Goal: Task Accomplishment & Management: Manage account settings

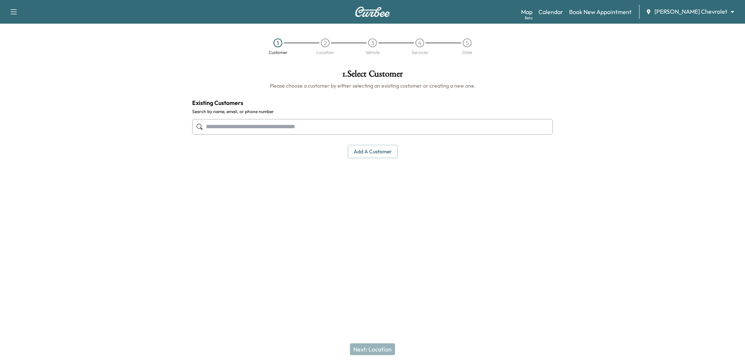
click at [713, 11] on body "Support Log Out Map Beta Calendar Book New Appointment [PERSON_NAME] Chevrolet …" at bounding box center [372, 182] width 745 height 364
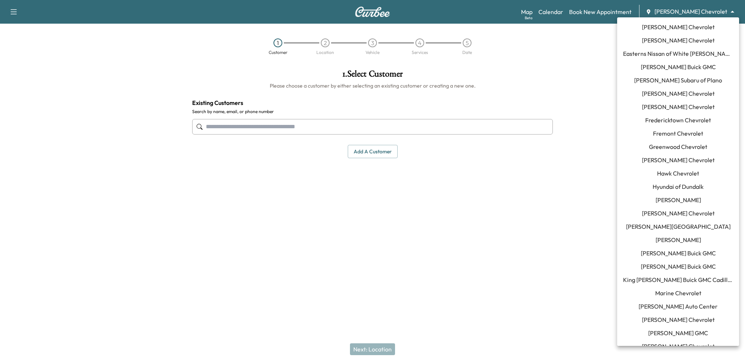
scroll to position [608, 0]
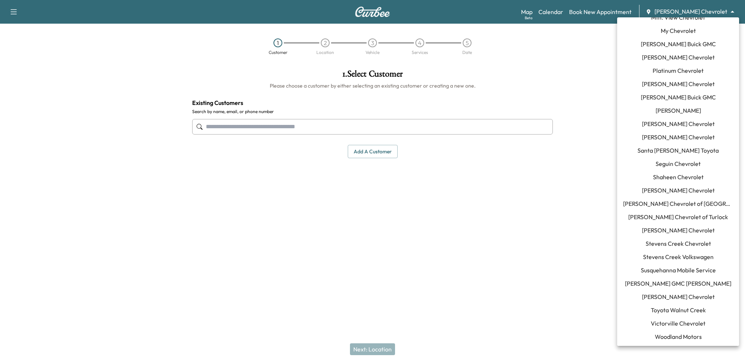
click at [668, 272] on span "Susquehanna Mobile Service" at bounding box center [678, 270] width 75 height 9
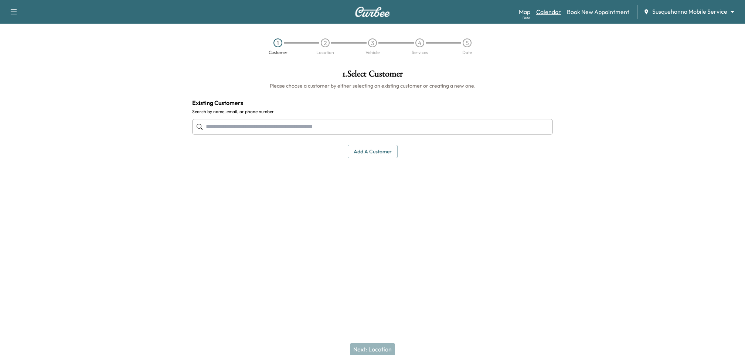
click at [543, 8] on link "Calendar" at bounding box center [548, 11] width 25 height 9
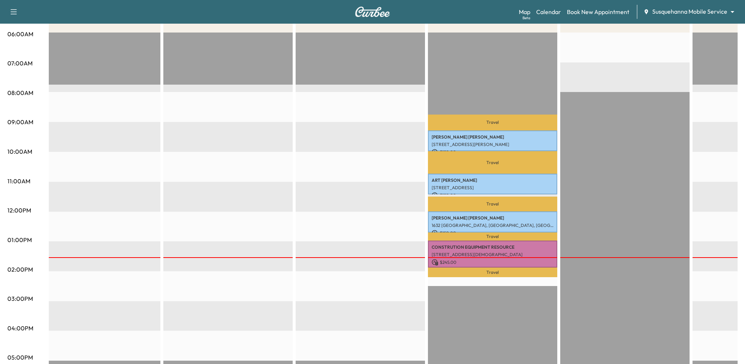
scroll to position [0, 439]
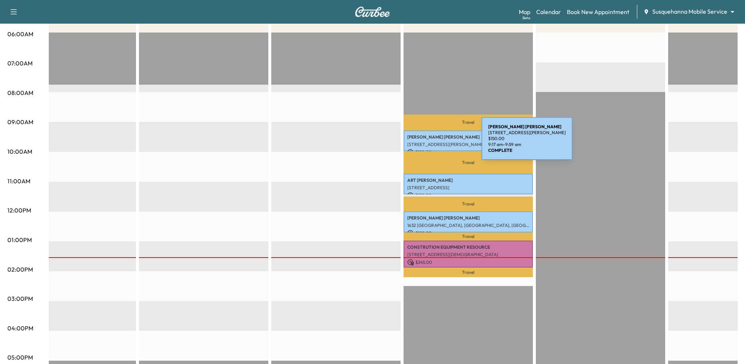
click at [426, 143] on p "[STREET_ADDRESS][PERSON_NAME]" at bounding box center [468, 144] width 122 height 6
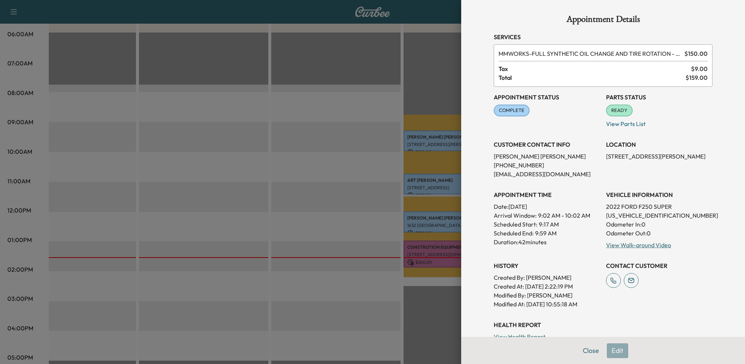
click at [339, 204] on div at bounding box center [372, 182] width 745 height 364
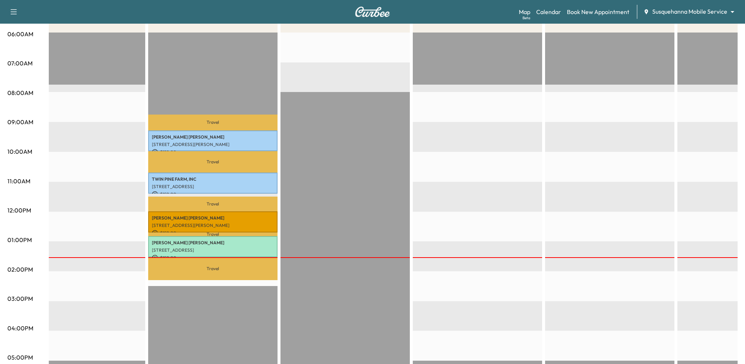
scroll to position [0, 20]
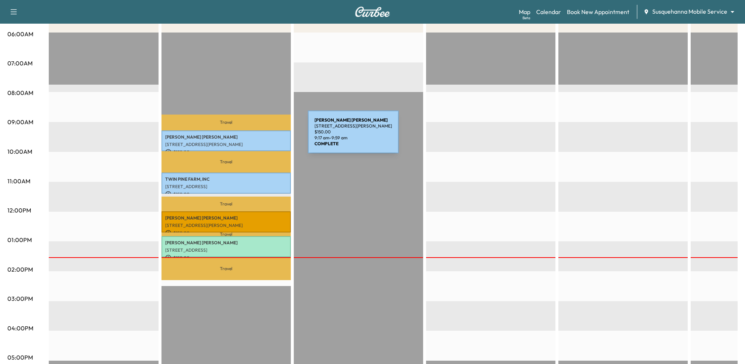
click at [252, 136] on p "[PERSON_NAME]" at bounding box center [226, 137] width 122 height 6
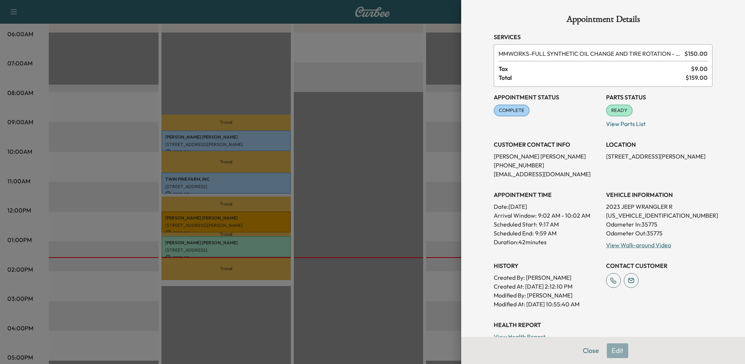
drag, startPoint x: 605, startPoint y: 154, endPoint x: 627, endPoint y: 164, distance: 23.7
click at [627, 164] on div "Appointment Status COMPLETE Mark as Not Ready Parts Status READY Mark as Not Re…" at bounding box center [603, 198] width 219 height 222
copy p "[STREET_ADDRESS][PERSON_NAME]"
click at [439, 180] on div at bounding box center [372, 182] width 745 height 364
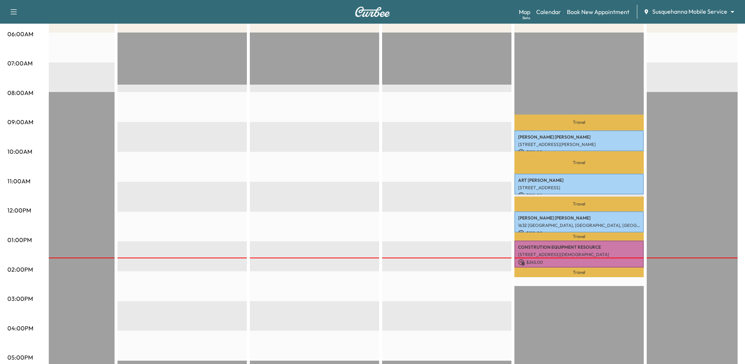
scroll to position [0, 346]
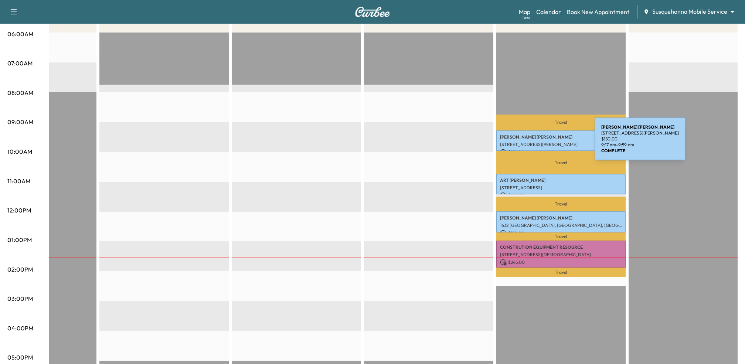
click at [539, 142] on p "[STREET_ADDRESS][PERSON_NAME]" at bounding box center [561, 144] width 122 height 6
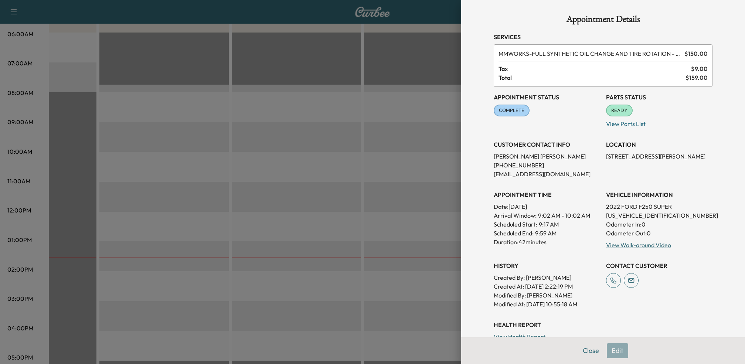
click at [373, 204] on div at bounding box center [372, 182] width 745 height 364
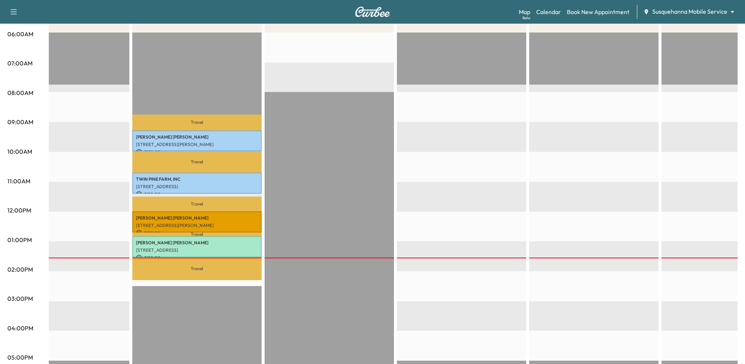
scroll to position [0, 0]
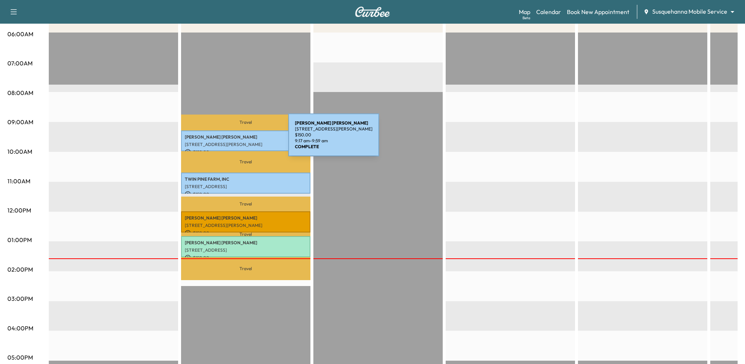
click at [233, 139] on div "[PERSON_NAME] [STREET_ADDRESS][PERSON_NAME] $ 150.00 9:17 am - 9:59 am" at bounding box center [245, 140] width 129 height 21
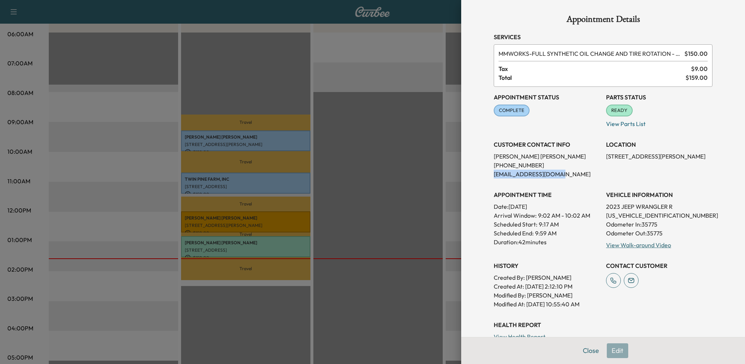
drag, startPoint x: 493, startPoint y: 174, endPoint x: 557, endPoint y: 174, distance: 63.9
click at [557, 174] on p "[EMAIL_ADDRESS][DOMAIN_NAME]" at bounding box center [547, 174] width 106 height 9
copy p "[EMAIL_ADDRESS][DOMAIN_NAME]"
click at [443, 173] on div at bounding box center [372, 182] width 745 height 364
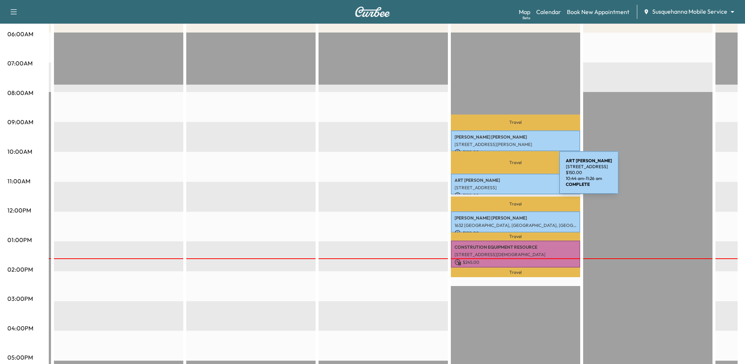
scroll to position [0, 403]
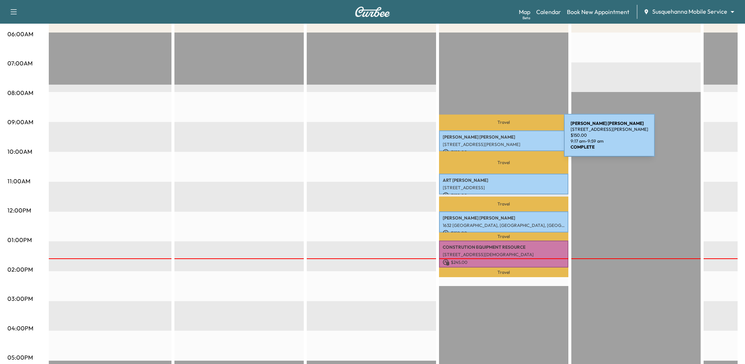
click at [508, 140] on div "[PERSON_NAME] [STREET_ADDRESS][PERSON_NAME] $ 150.00 9:17 am - 9:59 am" at bounding box center [503, 140] width 129 height 21
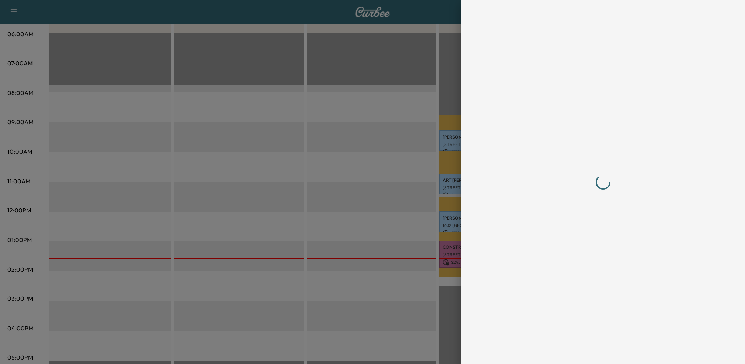
click at [623, 215] on div at bounding box center [603, 182] width 219 height 334
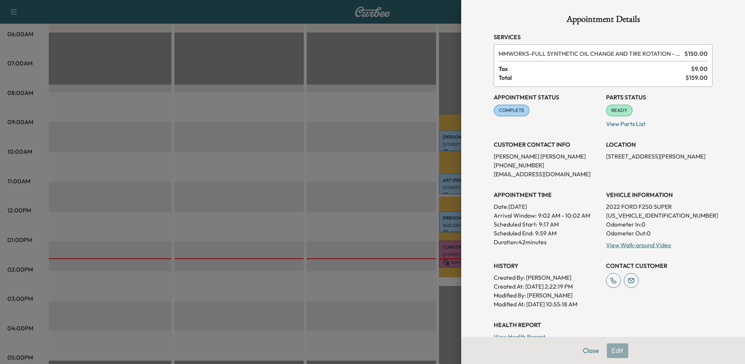
click at [623, 215] on p "[US_VEHICLE_IDENTIFICATION_NUMBER]" at bounding box center [659, 215] width 106 height 9
copy p "[US_VEHICLE_IDENTIFICATION_NUMBER]"
click at [413, 212] on div at bounding box center [372, 182] width 745 height 364
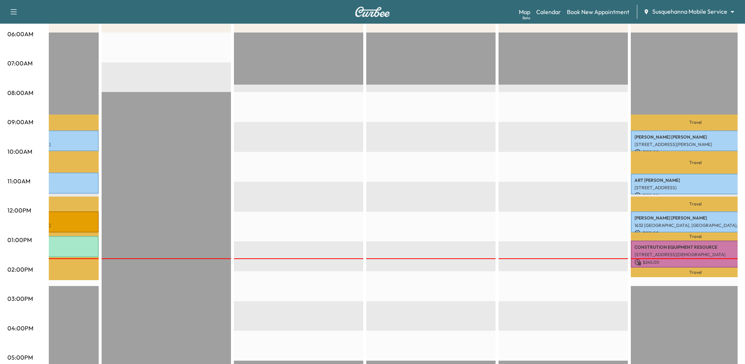
scroll to position [0, 0]
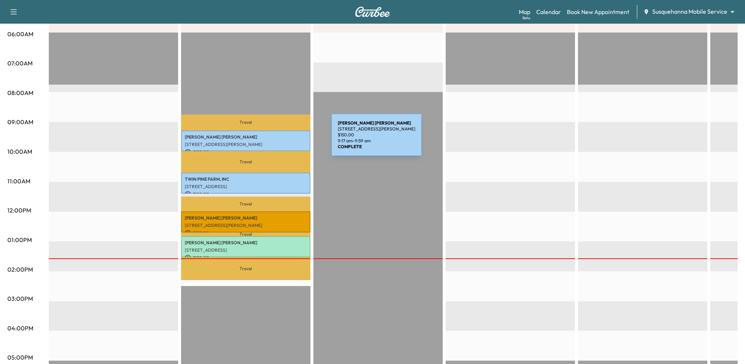
click at [276, 139] on p "[PERSON_NAME]" at bounding box center [246, 137] width 122 height 6
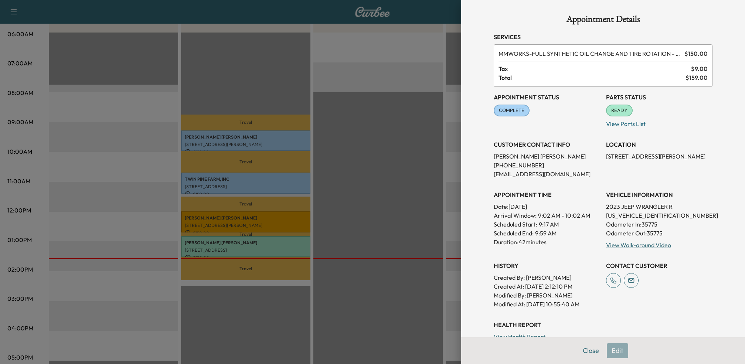
click at [396, 209] on div at bounding box center [372, 182] width 745 height 364
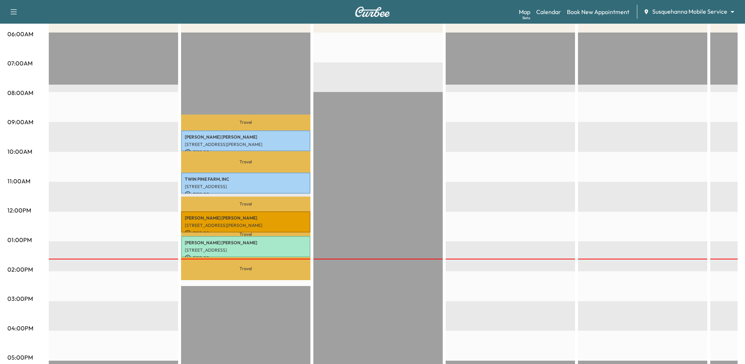
scroll to position [0, 457]
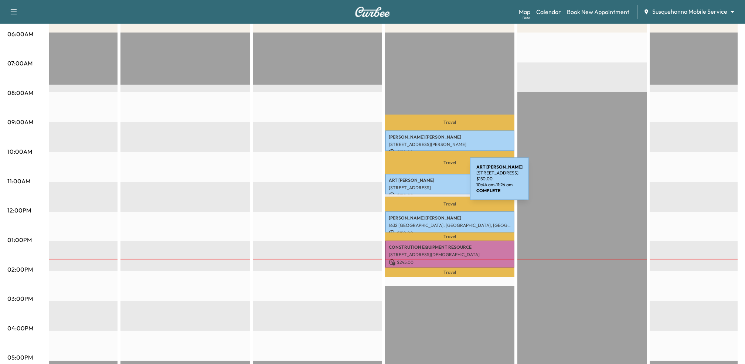
click at [414, 183] on div "ART [PERSON_NAME] [STREET_ADDRESS] $ 150.00 10:44 am - 11:26 am" at bounding box center [449, 184] width 129 height 21
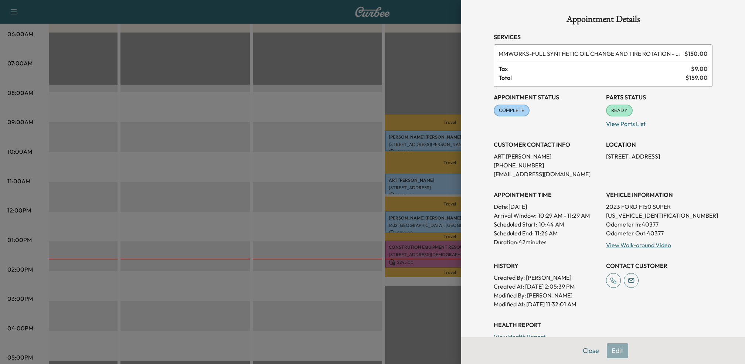
drag, startPoint x: 606, startPoint y: 157, endPoint x: 619, endPoint y: 161, distance: 13.3
click at [619, 161] on p "[STREET_ADDRESS]" at bounding box center [659, 156] width 106 height 9
copy p "[STREET_ADDRESS]"
click at [184, 208] on div at bounding box center [372, 182] width 745 height 364
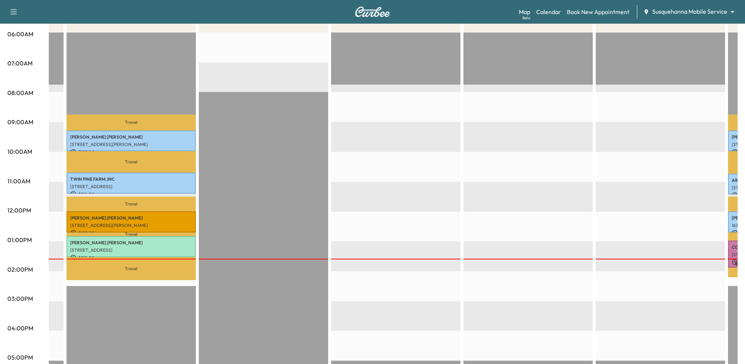
scroll to position [0, 0]
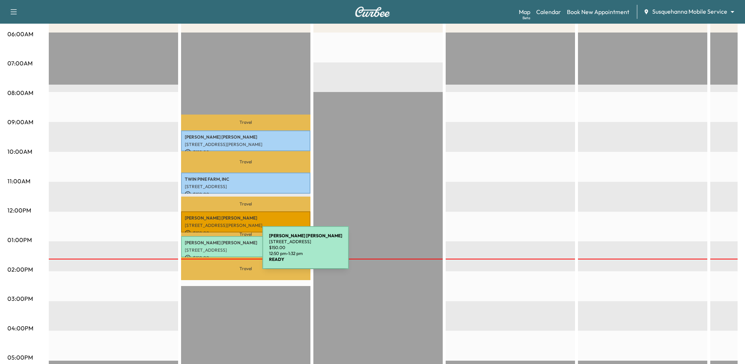
click at [209, 246] on div "[PERSON_NAME] [STREET_ADDRESS] $ 150.00 12:50 pm - 1:32 pm" at bounding box center [245, 246] width 129 height 21
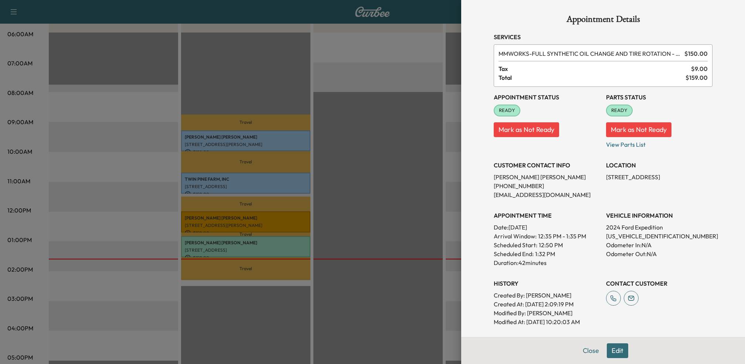
scroll to position [0, 497]
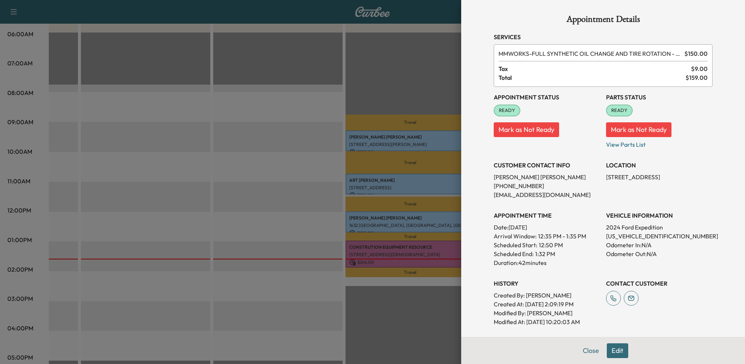
click at [281, 201] on div at bounding box center [372, 182] width 745 height 364
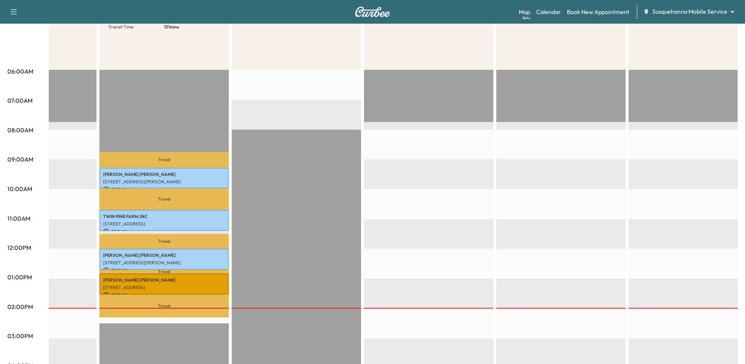
scroll to position [120, 0]
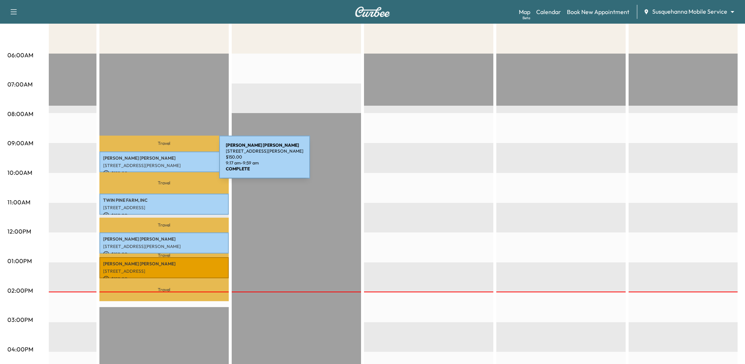
click at [164, 161] on div "[PERSON_NAME] [STREET_ADDRESS][PERSON_NAME] $ 150.00 9:17 am - 9:59 am" at bounding box center [163, 161] width 129 height 21
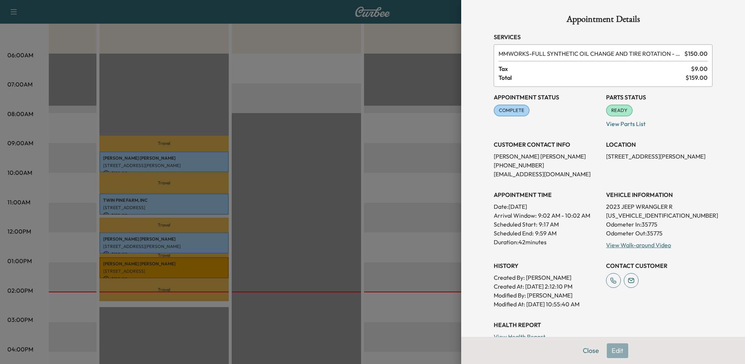
click at [388, 158] on div at bounding box center [372, 182] width 745 height 364
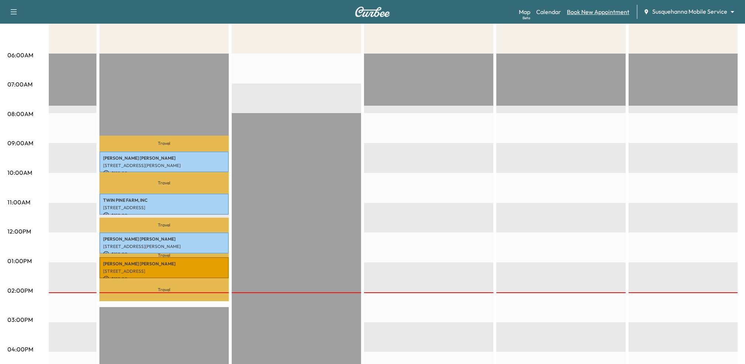
click at [603, 7] on link "Book New Appointment" at bounding box center [598, 11] width 62 height 9
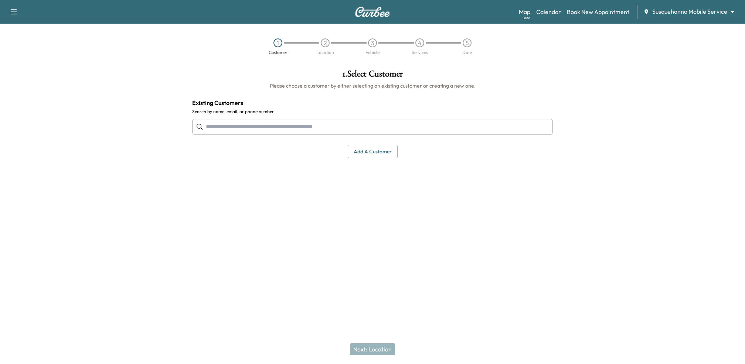
click at [371, 131] on input "text" at bounding box center [372, 127] width 361 height 16
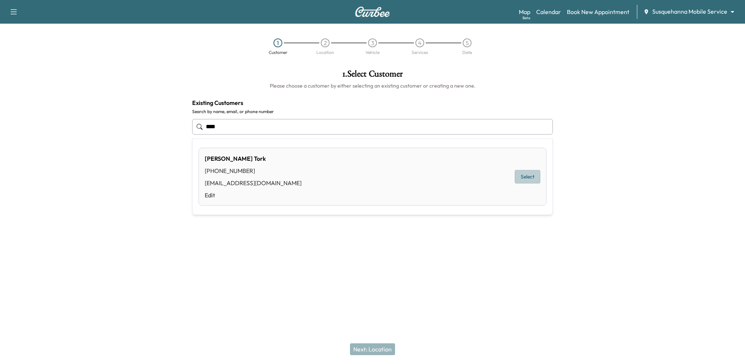
click at [535, 177] on button "Select" at bounding box center [527, 177] width 25 height 14
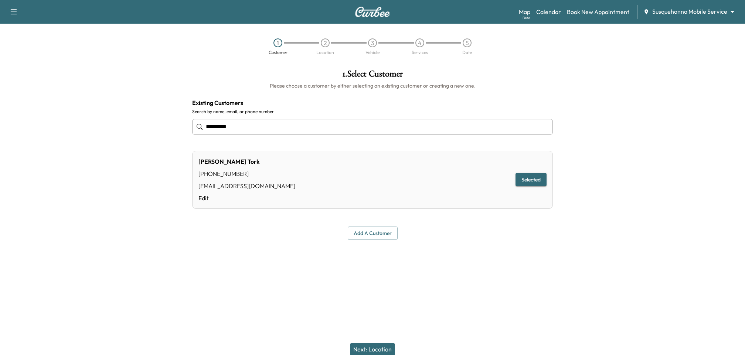
type input "*********"
click at [366, 349] on button "Next: Location" at bounding box center [372, 349] width 45 height 12
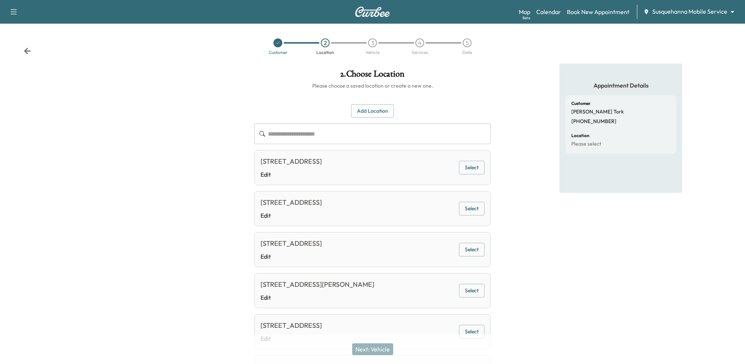
click at [471, 166] on button "Select" at bounding box center [471, 168] width 25 height 14
click at [379, 349] on button "Next: Vehicle" at bounding box center [372, 349] width 41 height 12
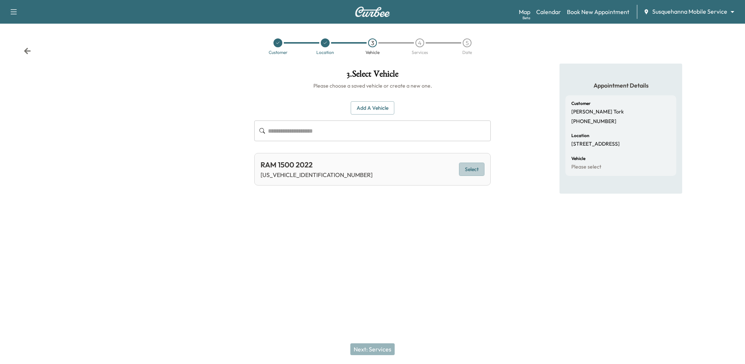
click at [472, 168] on button "Select" at bounding box center [471, 170] width 25 height 14
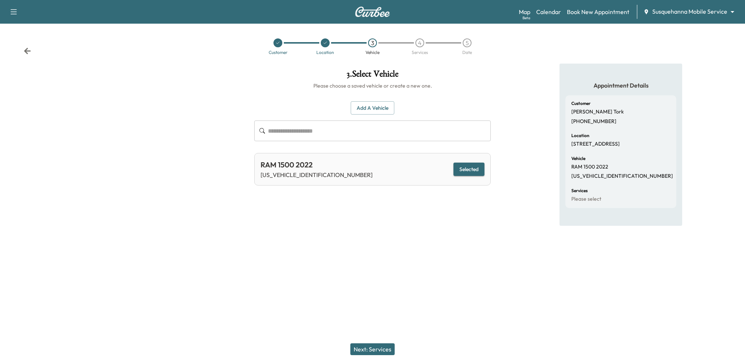
click at [380, 347] on button "Next: Services" at bounding box center [372, 349] width 44 height 12
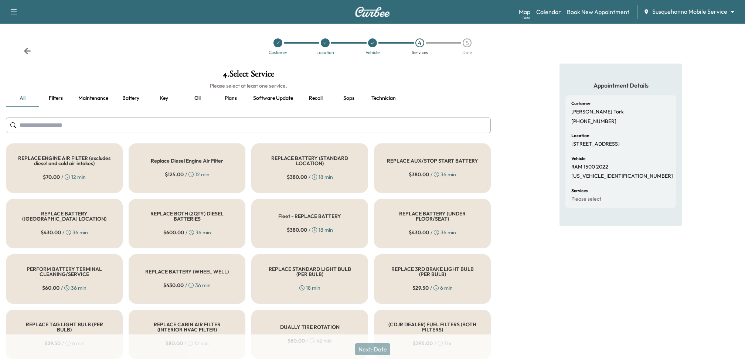
click at [418, 122] on input "text" at bounding box center [248, 125] width 485 height 16
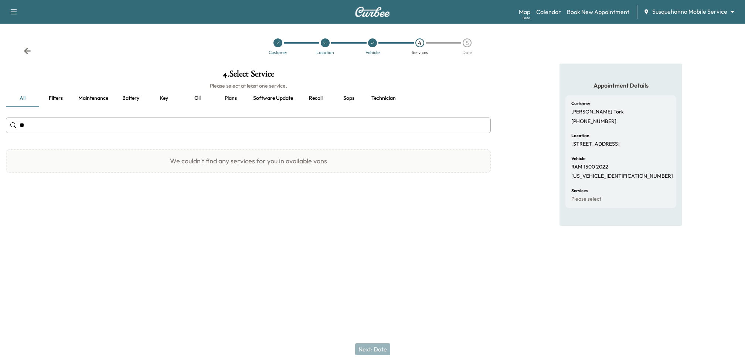
type input "*"
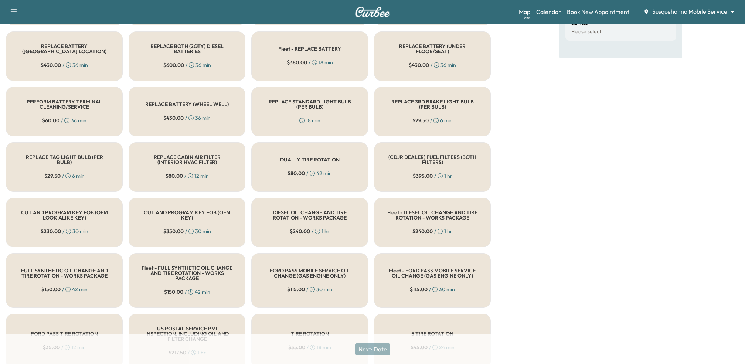
scroll to position [172, 0]
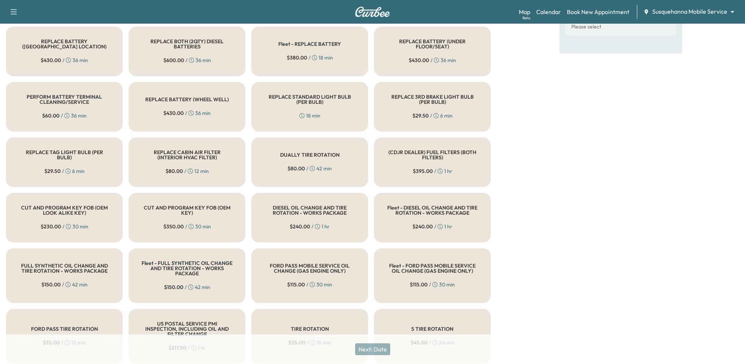
click at [58, 274] on div "FULL SYNTHETIC OIL CHANGE AND TIRE ROTATION - WORKS PACKAGE $ 150.00 / 42 min" at bounding box center [64, 275] width 117 height 55
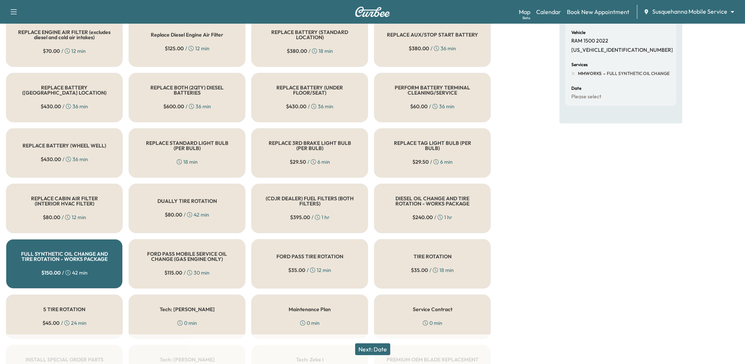
scroll to position [132, 0]
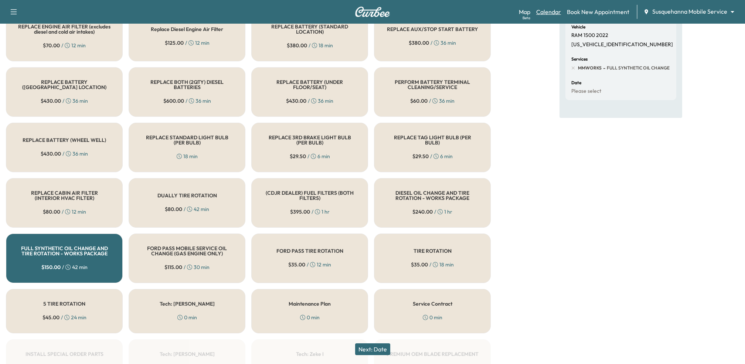
click at [548, 13] on link "Calendar" at bounding box center [548, 11] width 25 height 9
